Goal: Task Accomplishment & Management: Use online tool/utility

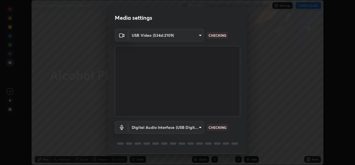
scroll to position [17, 0]
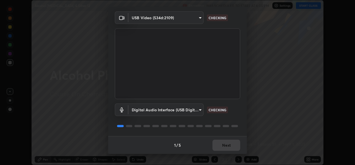
click at [220, 128] on div at bounding box center [178, 125] width 126 height 7
click at [220, 126] on div at bounding box center [178, 125] width 126 height 7
click at [221, 126] on div at bounding box center [178, 125] width 126 height 7
click at [228, 146] on div "1 / 5 Next" at bounding box center [177, 145] width 139 height 18
click at [227, 147] on button "Next" at bounding box center [227, 144] width 28 height 11
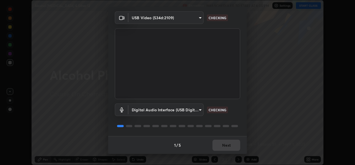
scroll to position [0, 0]
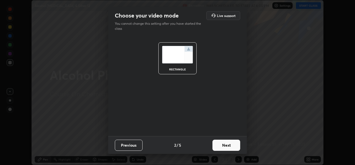
click at [226, 147] on button "Next" at bounding box center [227, 144] width 28 height 11
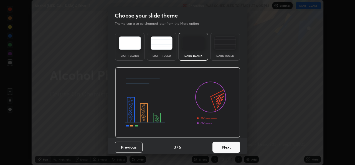
click at [225, 148] on button "Next" at bounding box center [227, 146] width 28 height 11
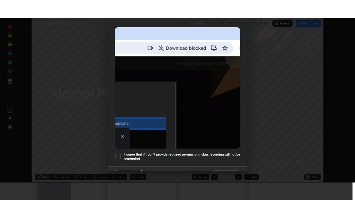
scroll to position [131, 0]
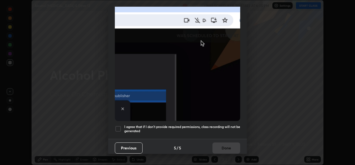
click at [200, 130] on h5 "I agree that if I don't provide required permissions, class recording will not …" at bounding box center [182, 128] width 116 height 9
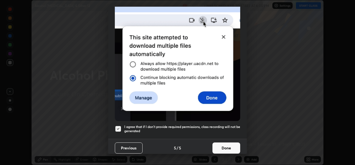
click at [221, 143] on button "Done" at bounding box center [227, 147] width 28 height 11
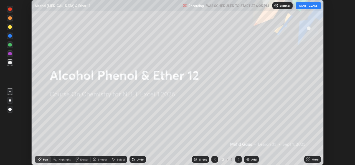
click at [310, 159] on icon at bounding box center [309, 157] width 1 height 1
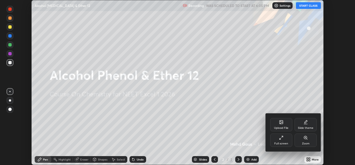
click at [277, 143] on div "Full screen" at bounding box center [282, 143] width 14 height 3
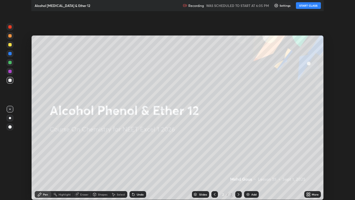
scroll to position [200, 355]
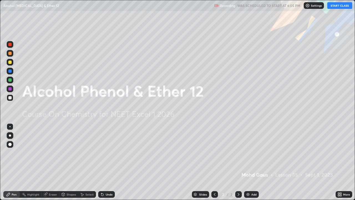
click at [339, 4] on button "START CLASS" at bounding box center [340, 5] width 25 height 7
click at [255, 164] on div "Add" at bounding box center [254, 194] width 5 height 3
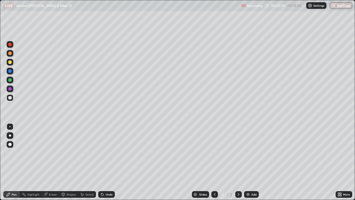
click at [10, 135] on div at bounding box center [10, 135] width 2 height 2
click at [9, 143] on div at bounding box center [9, 144] width 3 height 3
click at [10, 144] on div at bounding box center [9, 144] width 3 height 3
click at [10, 135] on div at bounding box center [10, 135] width 2 height 2
click at [12, 98] on div at bounding box center [10, 97] width 7 height 7
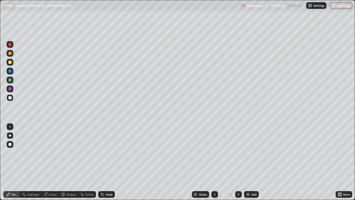
click at [11, 135] on div at bounding box center [10, 135] width 2 height 2
click at [54, 164] on div "Eraser" at bounding box center [53, 194] width 8 height 3
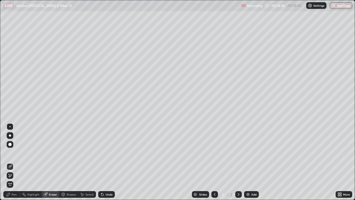
click at [9, 142] on div at bounding box center [10, 144] width 7 height 7
click at [10, 135] on div at bounding box center [10, 135] width 2 height 2
click at [16, 164] on div "Pen" at bounding box center [14, 194] width 5 height 3
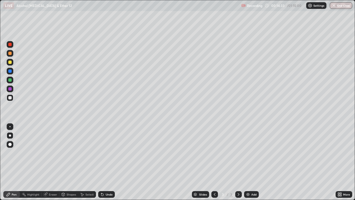
click at [250, 164] on img at bounding box center [248, 194] width 4 height 4
click at [9, 81] on div at bounding box center [9, 79] width 3 height 3
click at [254, 164] on div "Add" at bounding box center [254, 194] width 5 height 3
click at [11, 100] on div at bounding box center [10, 97] width 7 height 7
click at [12, 80] on div at bounding box center [10, 80] width 7 height 7
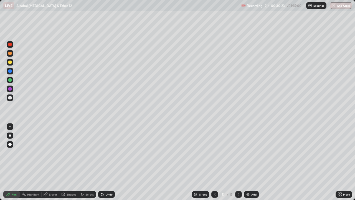
click at [10, 135] on div at bounding box center [10, 135] width 2 height 2
click at [12, 99] on div at bounding box center [10, 97] width 7 height 7
click at [52, 164] on div "Eraser" at bounding box center [53, 194] width 8 height 3
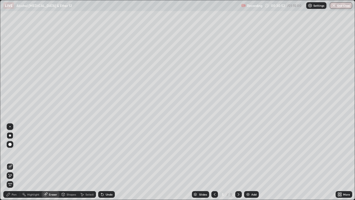
click at [11, 164] on div "Pen" at bounding box center [11, 194] width 17 height 7
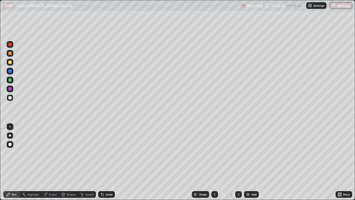
click at [254, 164] on div "Add" at bounding box center [251, 194] width 15 height 7
click at [214, 164] on icon at bounding box center [215, 194] width 4 height 4
click at [254, 164] on div "Add" at bounding box center [254, 194] width 5 height 3
click at [12, 135] on div at bounding box center [10, 135] width 7 height 7
click at [10, 99] on div at bounding box center [9, 97] width 3 height 3
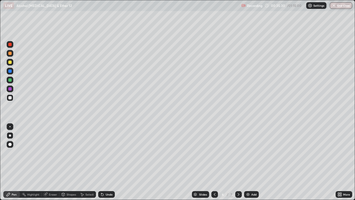
click at [10, 135] on div at bounding box center [10, 135] width 2 height 2
click at [7, 96] on div at bounding box center [10, 97] width 7 height 7
click at [9, 98] on div at bounding box center [9, 97] width 3 height 3
click at [9, 97] on div at bounding box center [9, 97] width 3 height 3
click at [9, 79] on div at bounding box center [9, 79] width 3 height 3
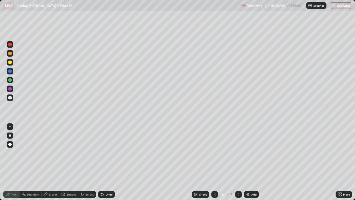
click at [12, 100] on div at bounding box center [10, 97] width 7 height 7
click at [12, 164] on div "Pen" at bounding box center [11, 194] width 17 height 7
click at [13, 79] on div at bounding box center [10, 80] width 7 height 7
click at [253, 164] on div "Add" at bounding box center [254, 194] width 5 height 3
click at [212, 164] on div at bounding box center [215, 194] width 7 height 11
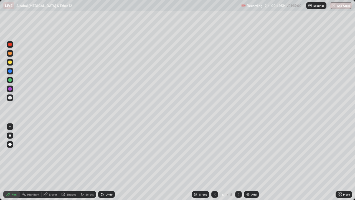
click at [250, 164] on img at bounding box center [248, 194] width 4 height 4
click at [10, 136] on div at bounding box center [10, 135] width 2 height 2
click at [10, 99] on div at bounding box center [9, 97] width 3 height 3
click at [8, 97] on div at bounding box center [9, 97] width 3 height 3
click at [10, 135] on div at bounding box center [10, 135] width 2 height 2
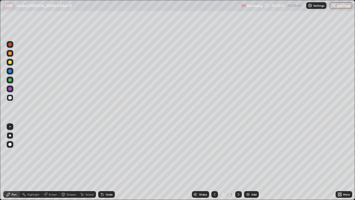
click at [11, 164] on div "Pen" at bounding box center [11, 194] width 17 height 7
click at [8, 77] on div at bounding box center [10, 80] width 7 height 7
click at [250, 164] on div "Add" at bounding box center [251, 194] width 15 height 7
click at [10, 136] on div at bounding box center [10, 135] width 2 height 2
click at [10, 96] on div at bounding box center [9, 97] width 3 height 3
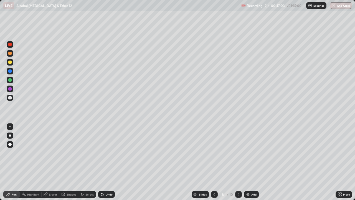
click at [16, 164] on div "Pen" at bounding box center [11, 194] width 17 height 7
click at [10, 135] on div at bounding box center [10, 135] width 2 height 2
click at [12, 97] on div at bounding box center [10, 97] width 7 height 7
click at [55, 164] on div "Eraser" at bounding box center [53, 194] width 8 height 3
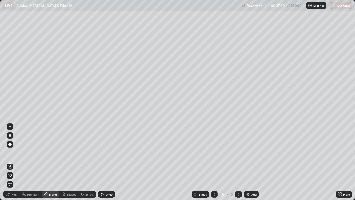
click at [12, 164] on div "Pen" at bounding box center [14, 194] width 5 height 3
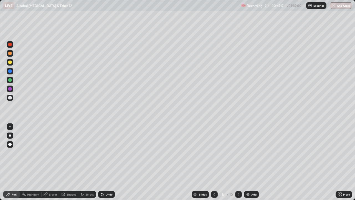
click at [12, 99] on div at bounding box center [10, 97] width 7 height 7
click at [51, 164] on div "Eraser" at bounding box center [53, 194] width 8 height 3
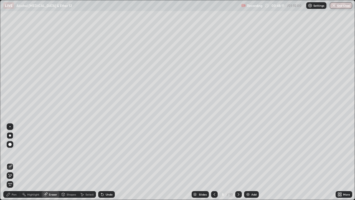
click at [16, 164] on div "Pen" at bounding box center [11, 194] width 17 height 7
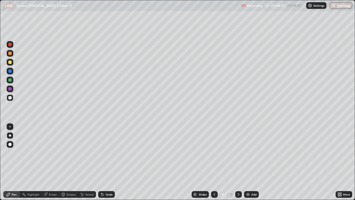
click at [65, 164] on icon at bounding box center [63, 194] width 4 height 4
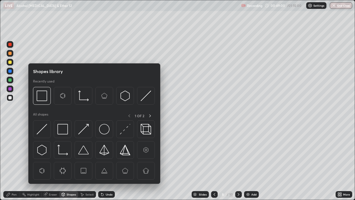
click at [52, 164] on div "Eraser" at bounding box center [51, 194] width 18 height 7
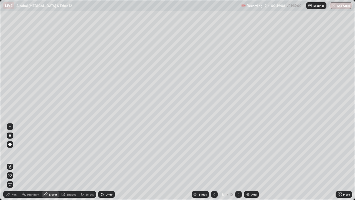
click at [16, 164] on div "Pen" at bounding box center [14, 194] width 5 height 3
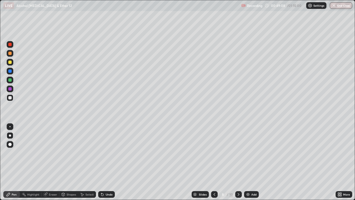
click at [11, 101] on div at bounding box center [10, 97] width 7 height 7
click at [8, 88] on div at bounding box center [10, 89] width 7 height 7
click at [19, 164] on div "Pen" at bounding box center [11, 194] width 17 height 7
click at [10, 135] on div at bounding box center [10, 135] width 2 height 2
click at [10, 98] on div at bounding box center [9, 97] width 3 height 3
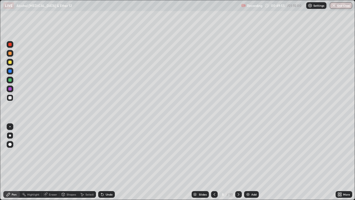
click at [10, 135] on div at bounding box center [10, 135] width 2 height 2
click at [10, 89] on div at bounding box center [9, 88] width 3 height 3
click at [8, 97] on div at bounding box center [9, 97] width 3 height 3
click at [10, 97] on div at bounding box center [9, 97] width 3 height 3
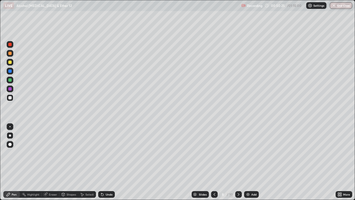
click at [10, 135] on div at bounding box center [10, 135] width 2 height 2
click at [8, 81] on div at bounding box center [10, 80] width 7 height 7
click at [11, 81] on div at bounding box center [9, 79] width 3 height 3
click at [7, 97] on div at bounding box center [10, 97] width 7 height 7
click at [10, 80] on div at bounding box center [9, 79] width 3 height 3
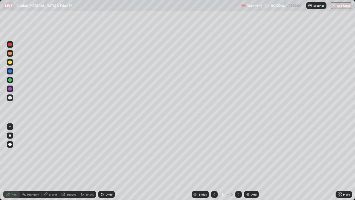
click at [249, 164] on img at bounding box center [248, 194] width 4 height 4
click at [10, 135] on div at bounding box center [10, 135] width 2 height 2
click at [11, 99] on div at bounding box center [10, 97] width 7 height 7
click at [54, 164] on div "Eraser" at bounding box center [51, 194] width 18 height 7
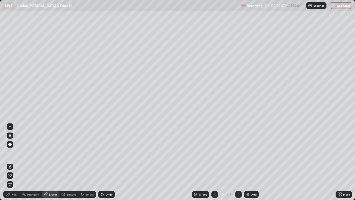
click at [11, 164] on div "Pen" at bounding box center [11, 194] width 17 height 7
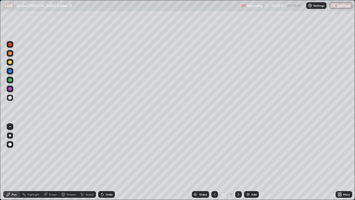
click at [12, 164] on div "Pen" at bounding box center [14, 194] width 5 height 3
click at [10, 97] on div at bounding box center [9, 97] width 3 height 3
click at [49, 164] on div "Eraser" at bounding box center [53, 194] width 8 height 3
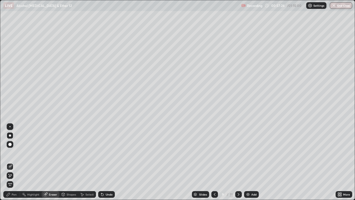
click at [13, 164] on div "Pen" at bounding box center [14, 194] width 5 height 3
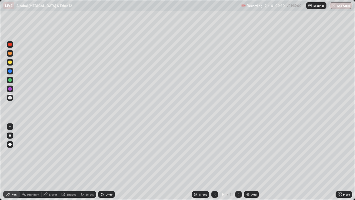
click at [49, 164] on div "Eraser" at bounding box center [51, 194] width 18 height 7
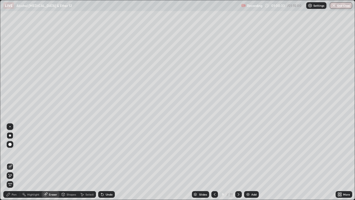
click at [12, 164] on div "Pen" at bounding box center [14, 194] width 5 height 3
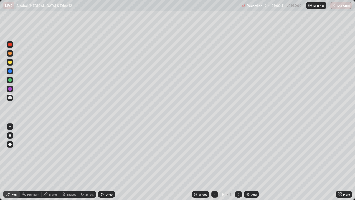
click at [11, 89] on div at bounding box center [9, 88] width 3 height 3
click at [249, 164] on img at bounding box center [248, 194] width 4 height 4
click at [10, 61] on div at bounding box center [9, 62] width 3 height 3
click at [10, 62] on div at bounding box center [9, 62] width 3 height 3
click at [11, 81] on div at bounding box center [9, 79] width 3 height 3
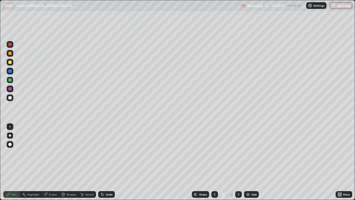
click at [10, 137] on div at bounding box center [10, 135] width 7 height 7
click at [11, 100] on div at bounding box center [10, 97] width 7 height 7
click at [10, 133] on div at bounding box center [10, 135] width 7 height 7
click at [47, 164] on div "Eraser" at bounding box center [51, 194] width 18 height 7
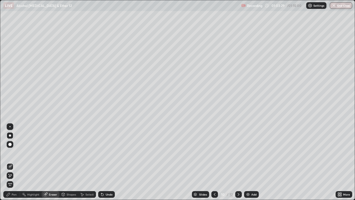
click at [11, 164] on div "Pen" at bounding box center [11, 194] width 17 height 7
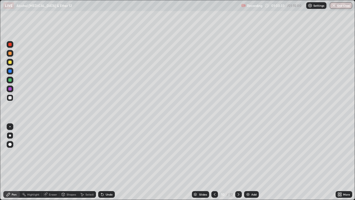
click at [49, 164] on div "Eraser" at bounding box center [53, 194] width 8 height 3
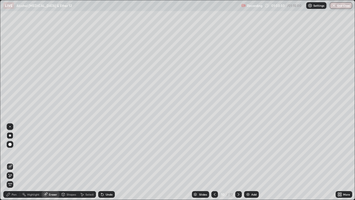
click at [14, 164] on div "Pen" at bounding box center [14, 194] width 5 height 3
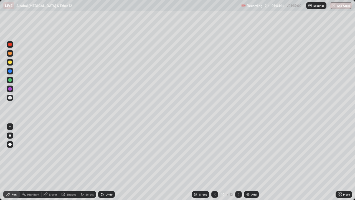
click at [11, 89] on div at bounding box center [9, 88] width 3 height 3
click at [10, 97] on div at bounding box center [9, 97] width 3 height 3
click at [10, 81] on div at bounding box center [9, 79] width 3 height 3
click at [10, 97] on div at bounding box center [9, 97] width 3 height 3
click at [214, 164] on icon at bounding box center [215, 194] width 4 height 4
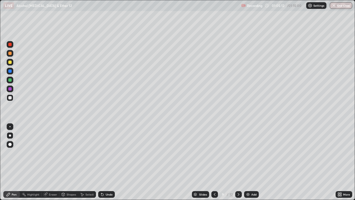
click at [214, 164] on icon at bounding box center [215, 194] width 4 height 4
click at [212, 164] on div at bounding box center [215, 194] width 7 height 7
click at [239, 164] on icon at bounding box center [239, 194] width 4 height 4
click at [239, 164] on div at bounding box center [238, 194] width 7 height 7
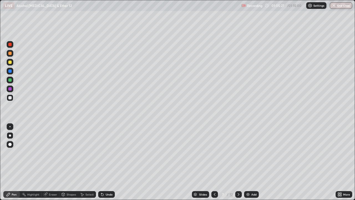
click at [239, 164] on icon at bounding box center [239, 194] width 4 height 4
click at [238, 164] on icon at bounding box center [239, 194] width 4 height 4
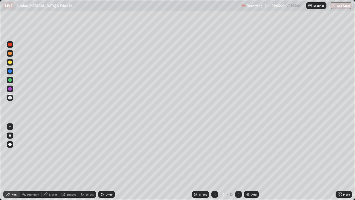
click at [212, 164] on div at bounding box center [215, 194] width 7 height 7
click at [214, 164] on icon at bounding box center [215, 194] width 4 height 4
click at [253, 164] on div "Add" at bounding box center [251, 194] width 15 height 7
click at [212, 164] on div at bounding box center [215, 194] width 7 height 7
click at [251, 164] on div "Add" at bounding box center [251, 194] width 15 height 7
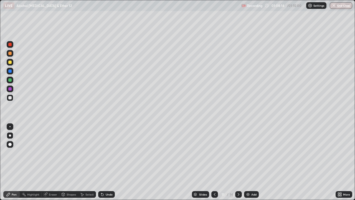
click at [9, 136] on div at bounding box center [10, 135] width 2 height 2
click at [339, 8] on button "End Class" at bounding box center [342, 5] width 22 height 7
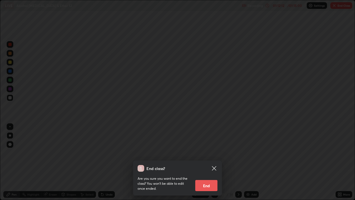
click at [204, 164] on button "End" at bounding box center [206, 185] width 22 height 11
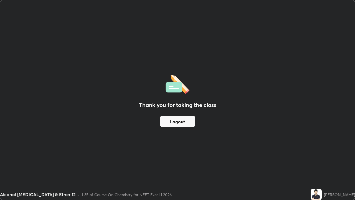
click at [187, 119] on button "Logout" at bounding box center [177, 121] width 35 height 11
